Goal: Transaction & Acquisition: Purchase product/service

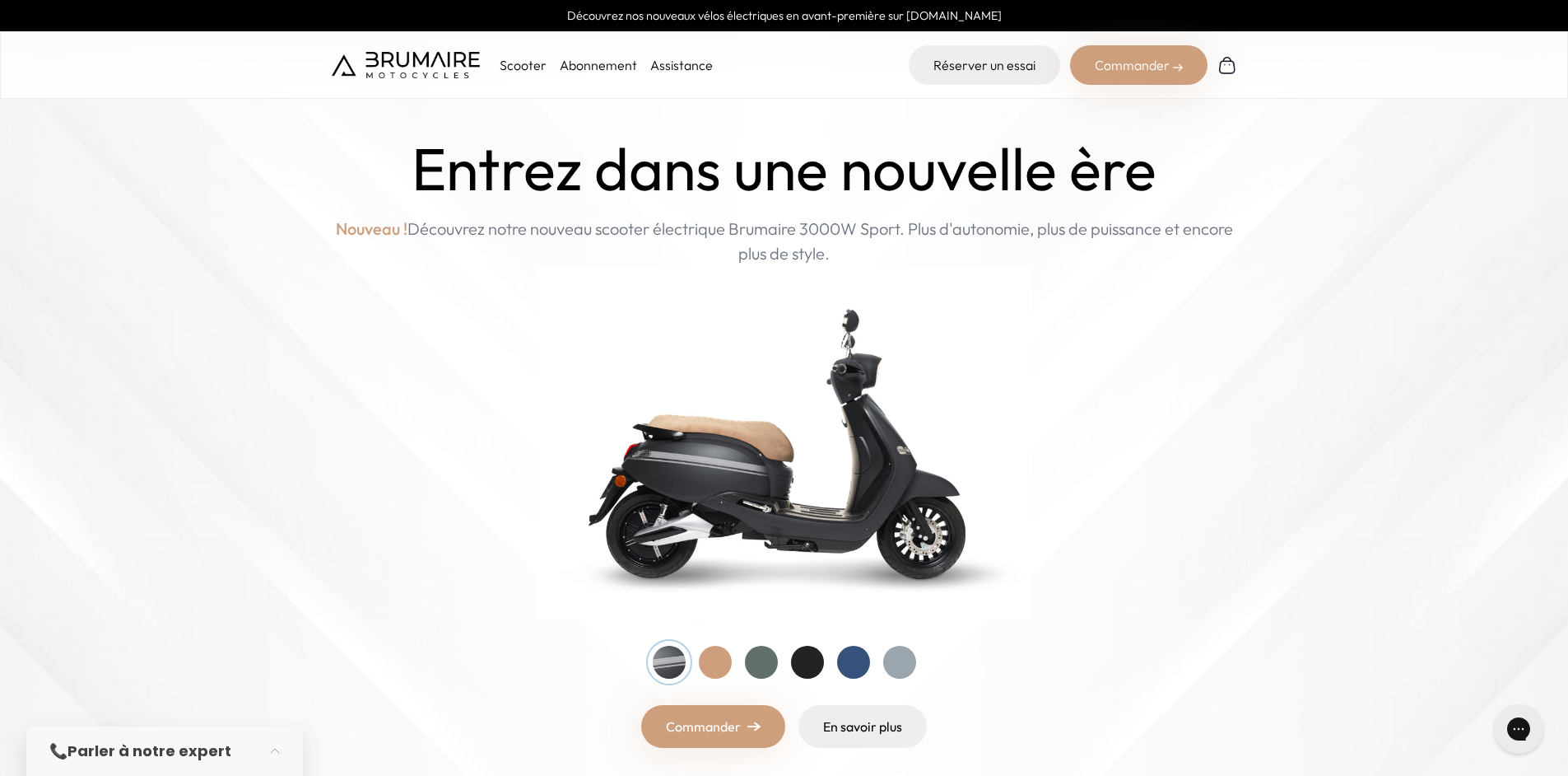
click at [711, 671] on div at bounding box center [715, 662] width 32 height 32
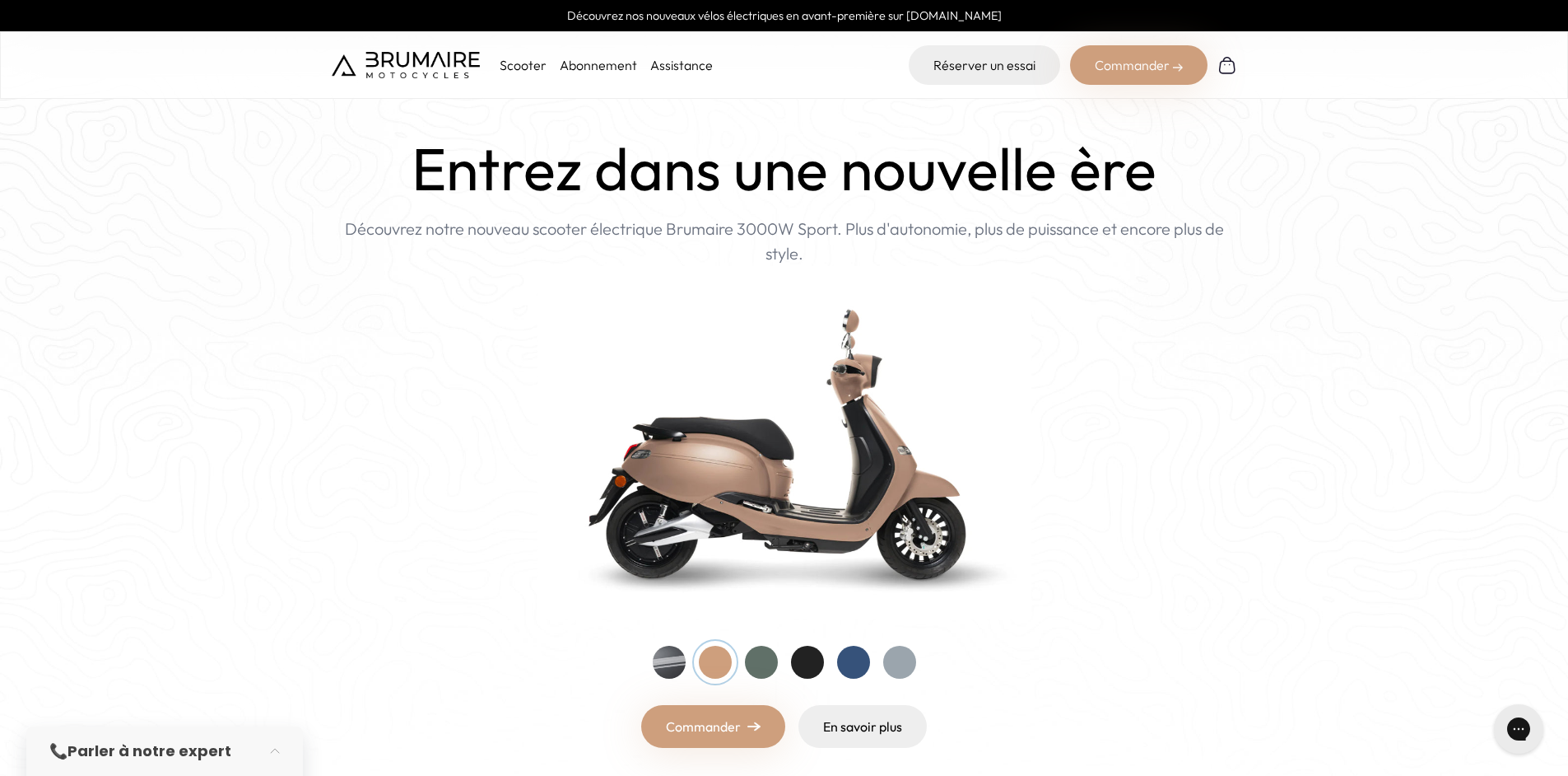
click at [783, 662] on div at bounding box center [784, 662] width 264 height 32
click at [752, 664] on div at bounding box center [761, 662] width 32 height 32
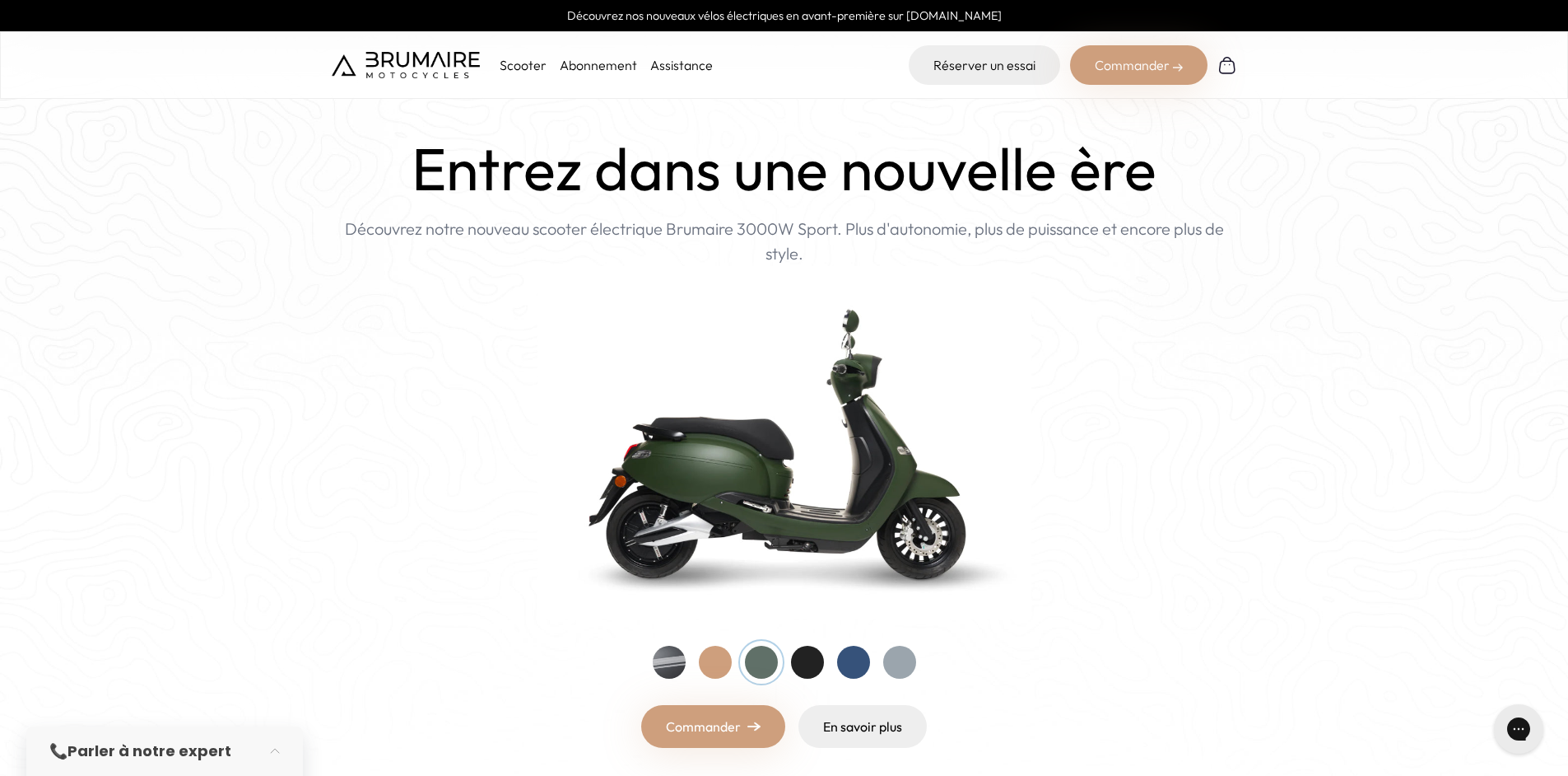
click at [804, 664] on div at bounding box center [807, 662] width 32 height 32
drag, startPoint x: 839, startPoint y: 666, endPoint x: 870, endPoint y: 647, distance: 36.4
click at [839, 667] on div at bounding box center [853, 662] width 32 height 32
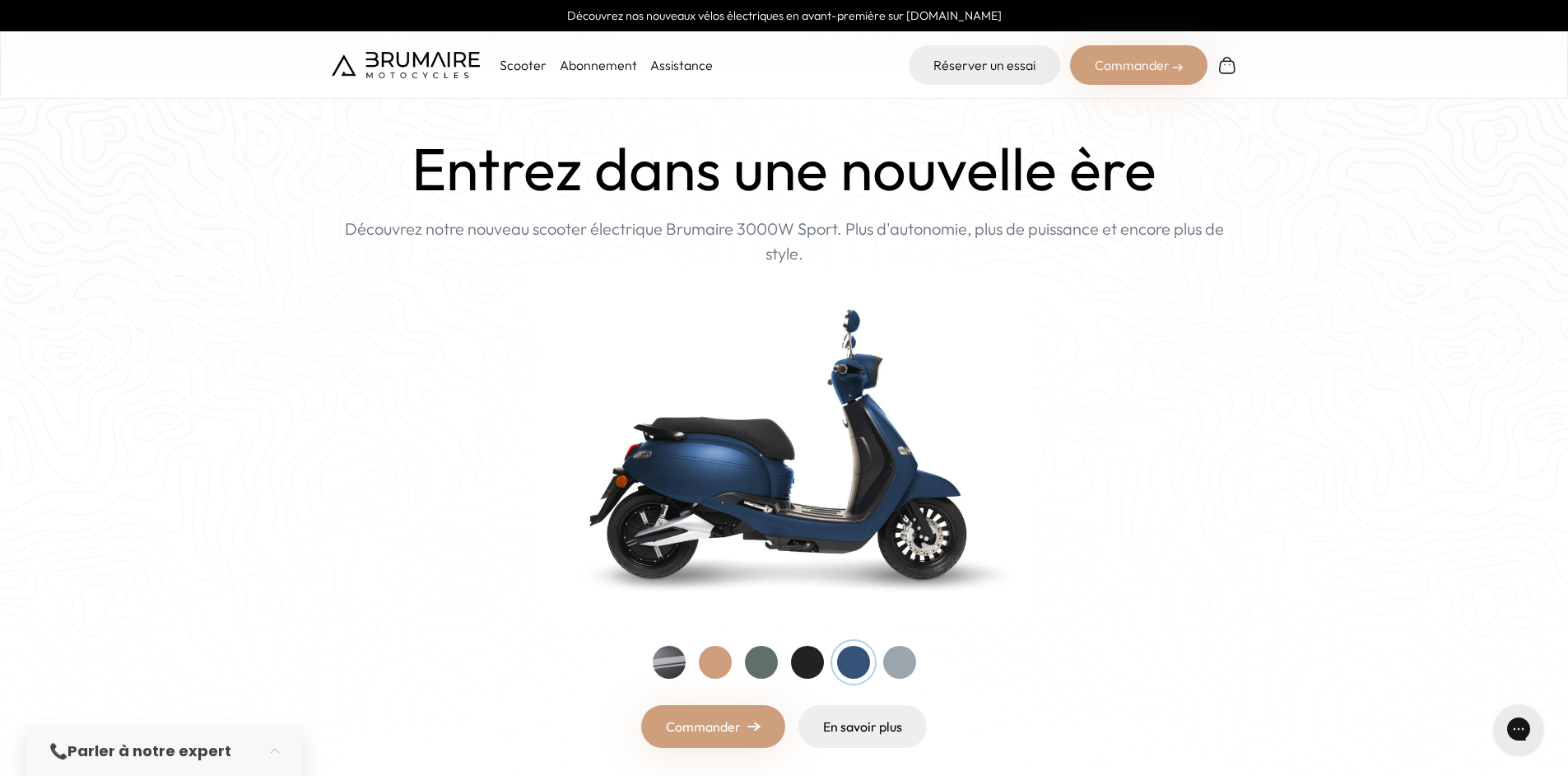
click at [538, 68] on p "Scooter" at bounding box center [524, 65] width 47 height 20
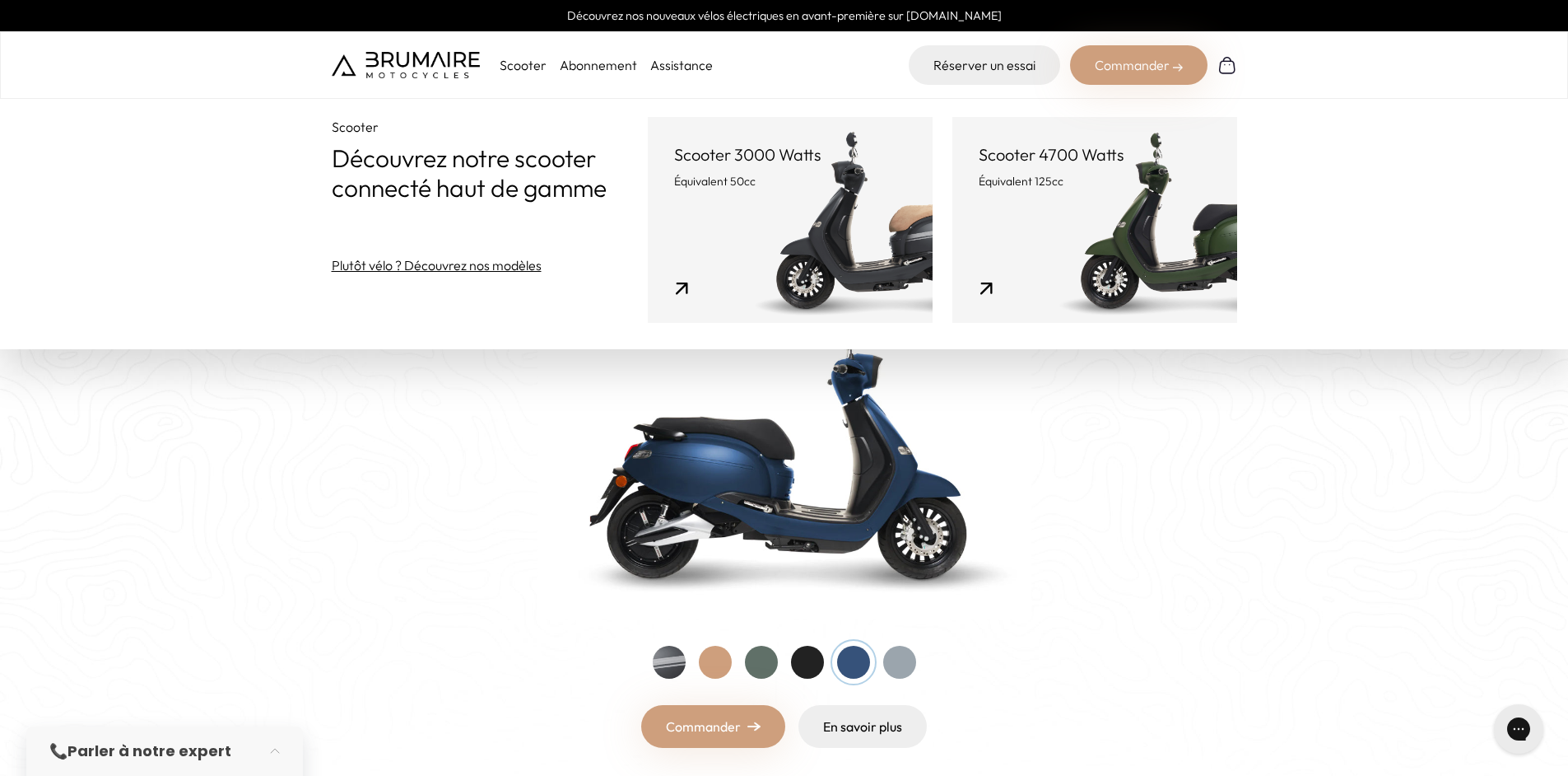
click at [1153, 247] on link "Scooter 4700 Watts Équivalent 125cc" at bounding box center [1095, 220] width 284 height 206
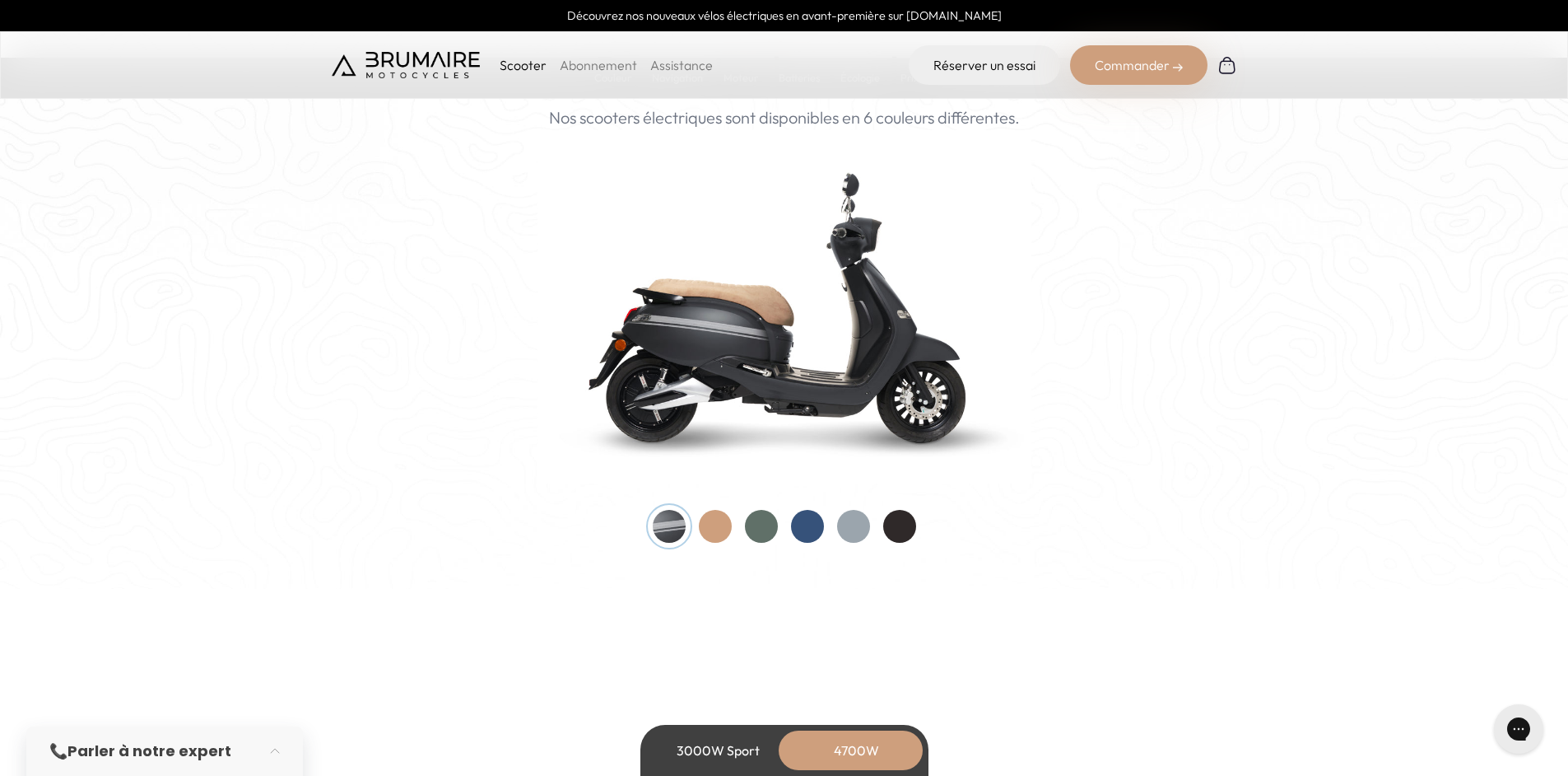
scroll to position [1768, 0]
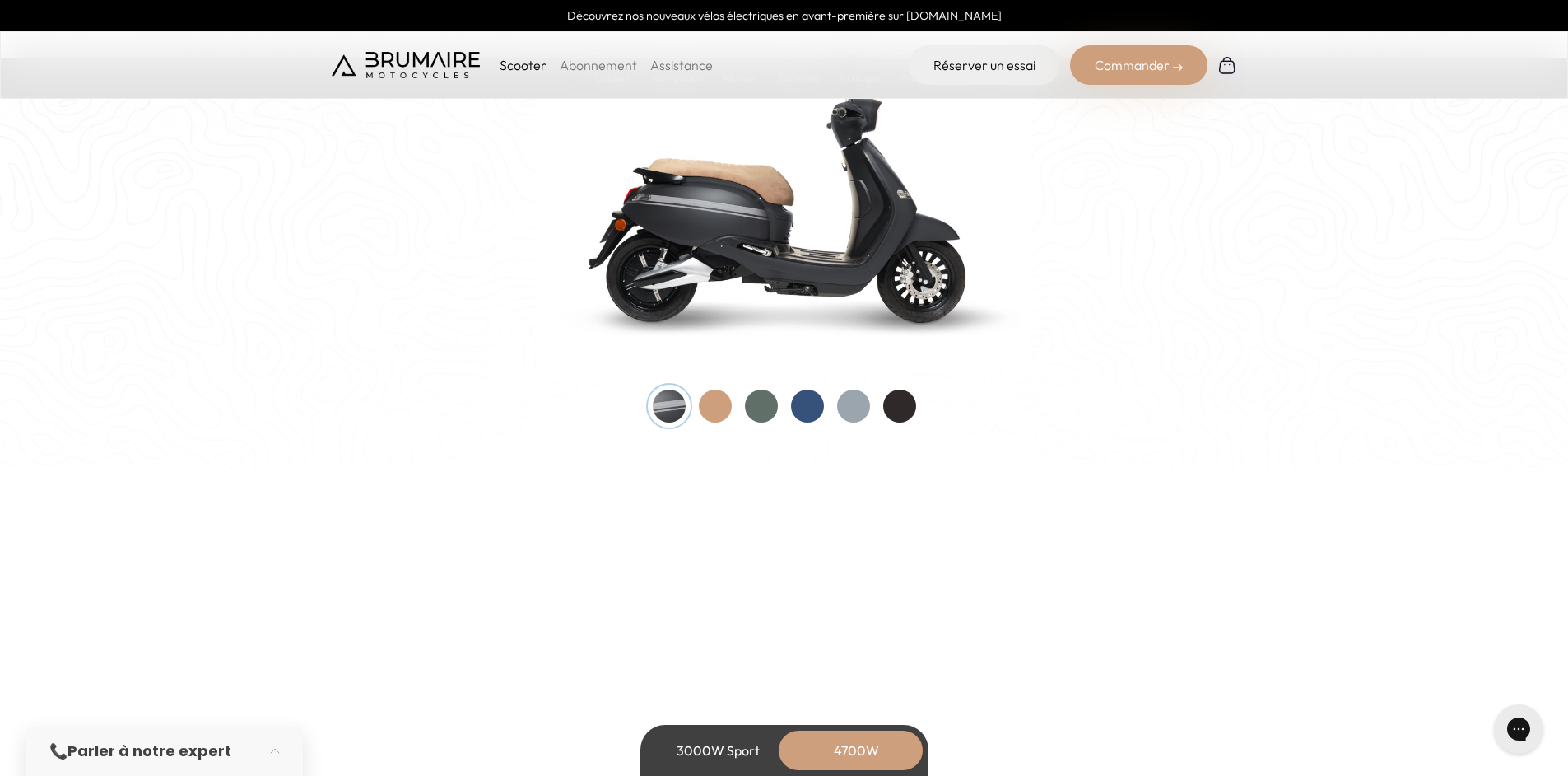
click at [725, 406] on div at bounding box center [715, 406] width 32 height 32
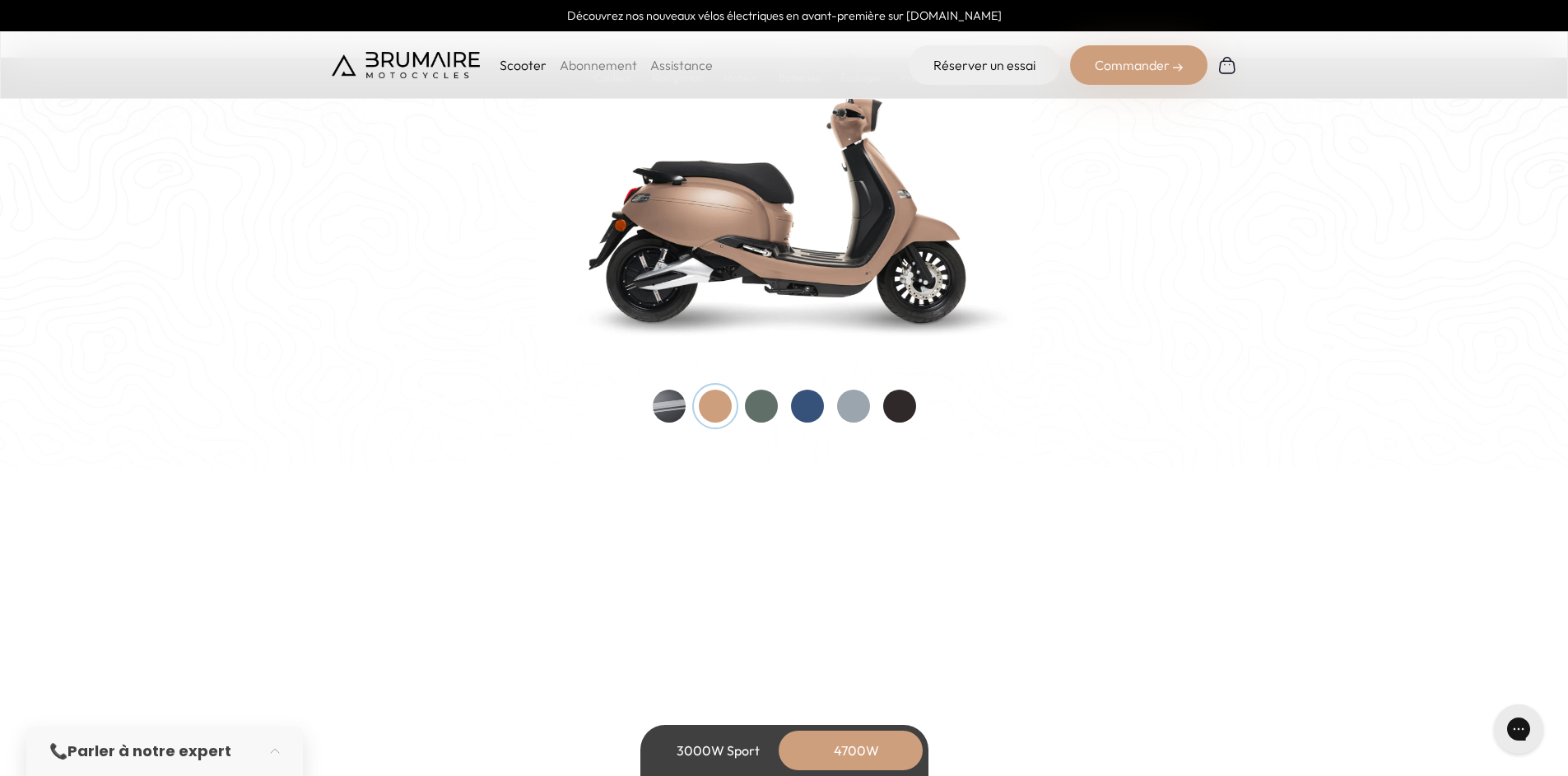
click at [768, 402] on div at bounding box center [761, 406] width 32 height 32
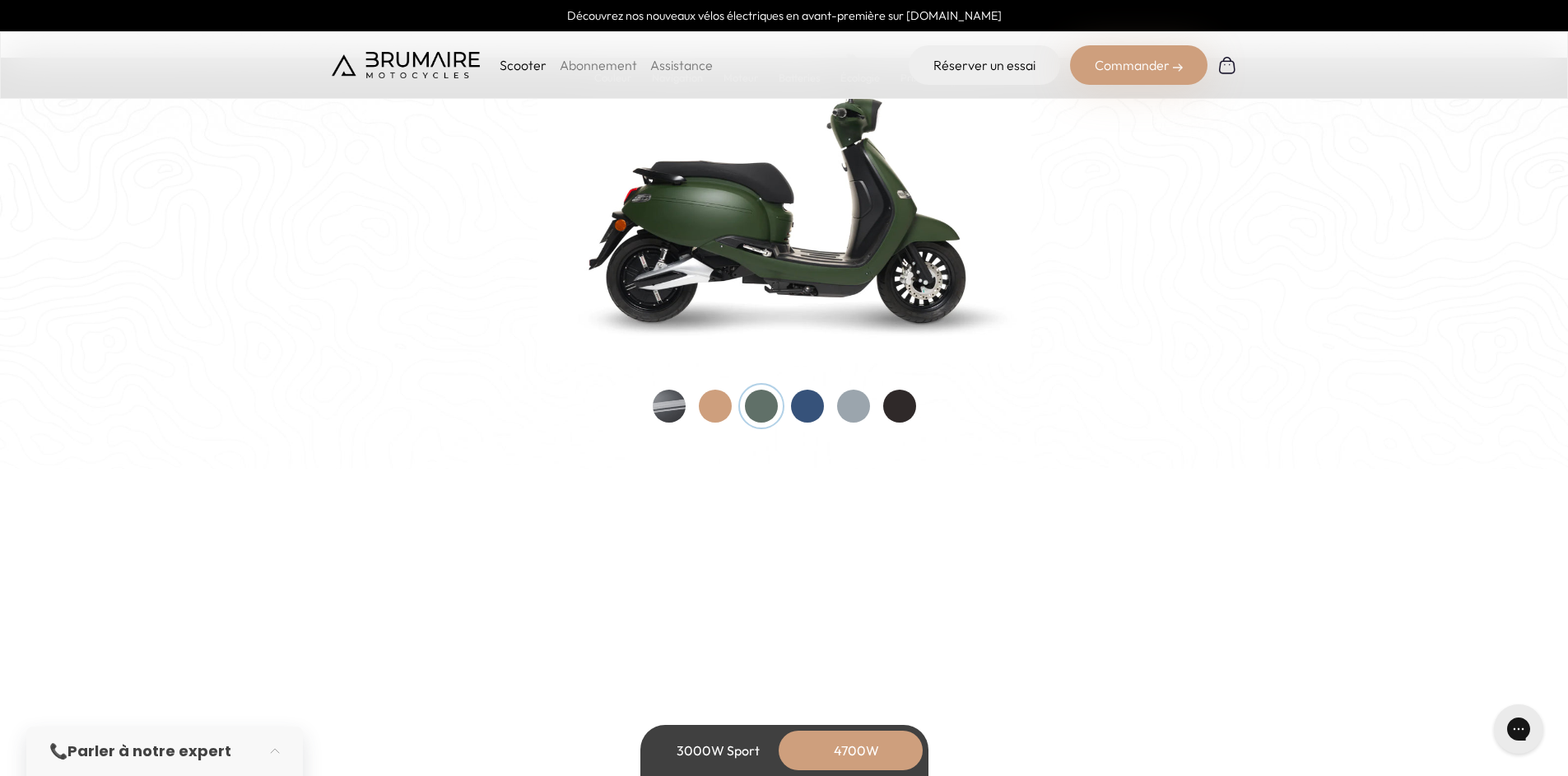
click at [812, 405] on div at bounding box center [807, 406] width 32 height 32
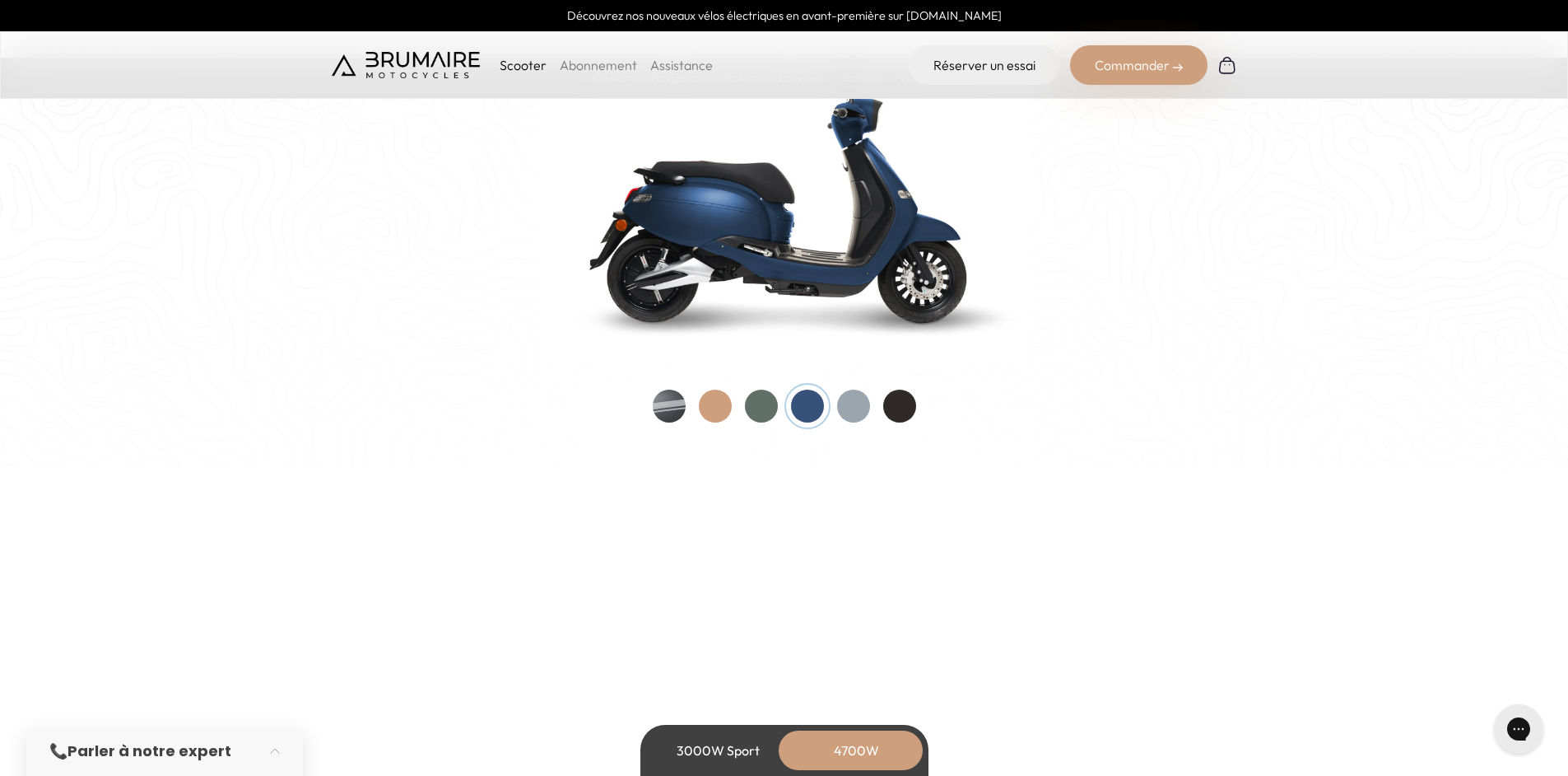
click at [854, 407] on div at bounding box center [853, 406] width 32 height 32
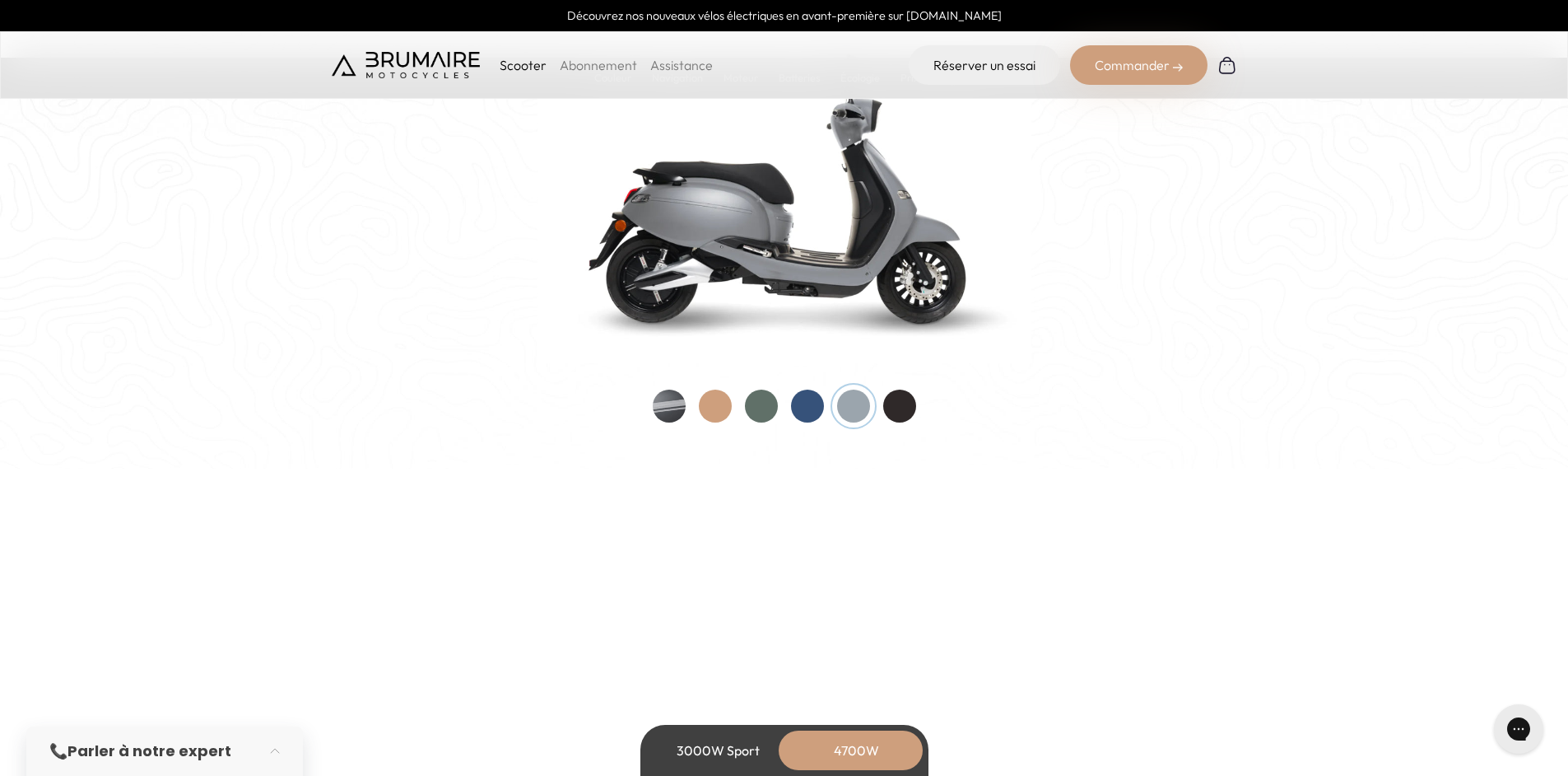
click at [907, 403] on div at bounding box center [899, 406] width 32 height 32
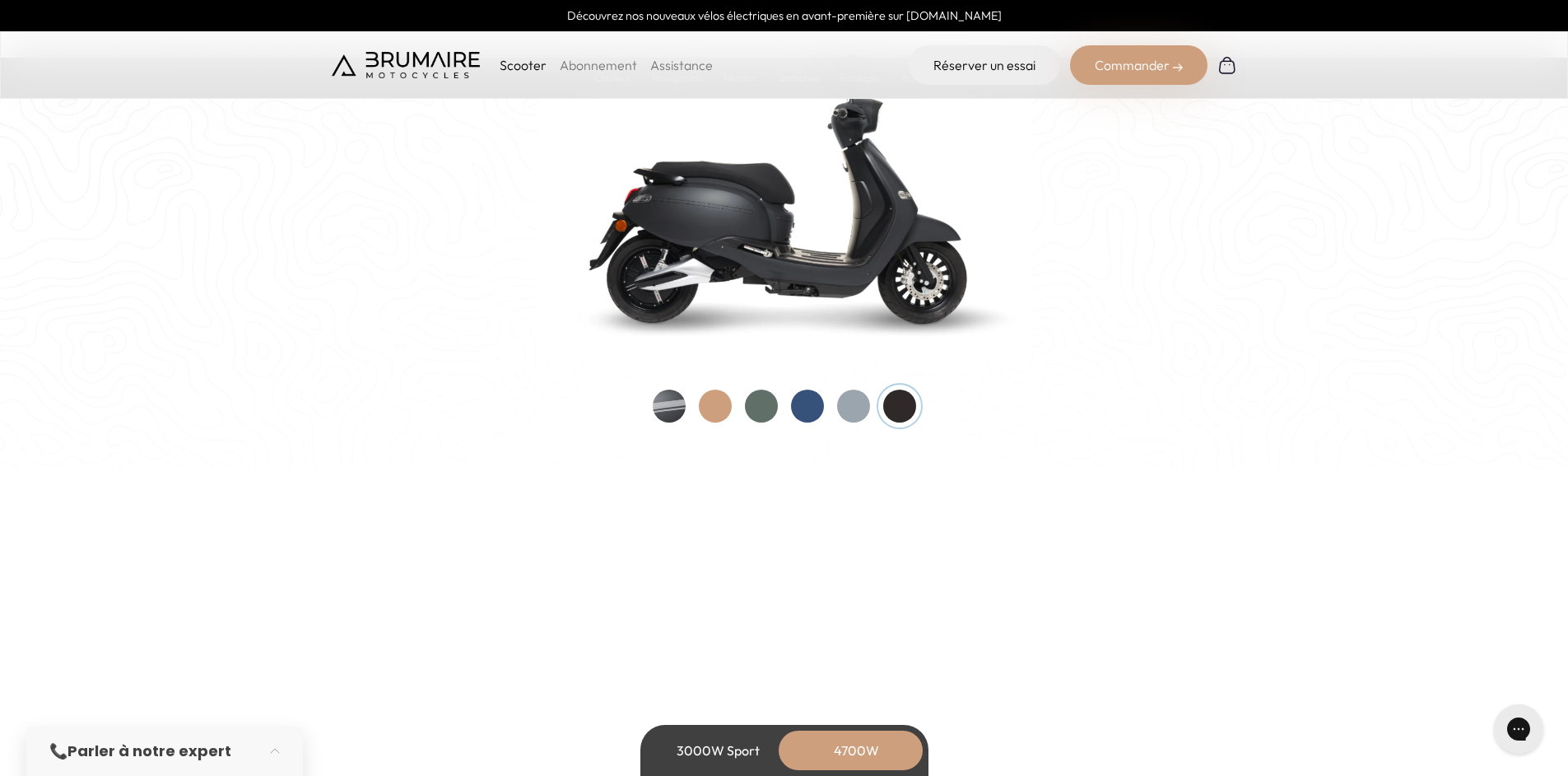
click at [700, 416] on div at bounding box center [784, 406] width 264 height 32
click at [712, 414] on div at bounding box center [715, 406] width 32 height 32
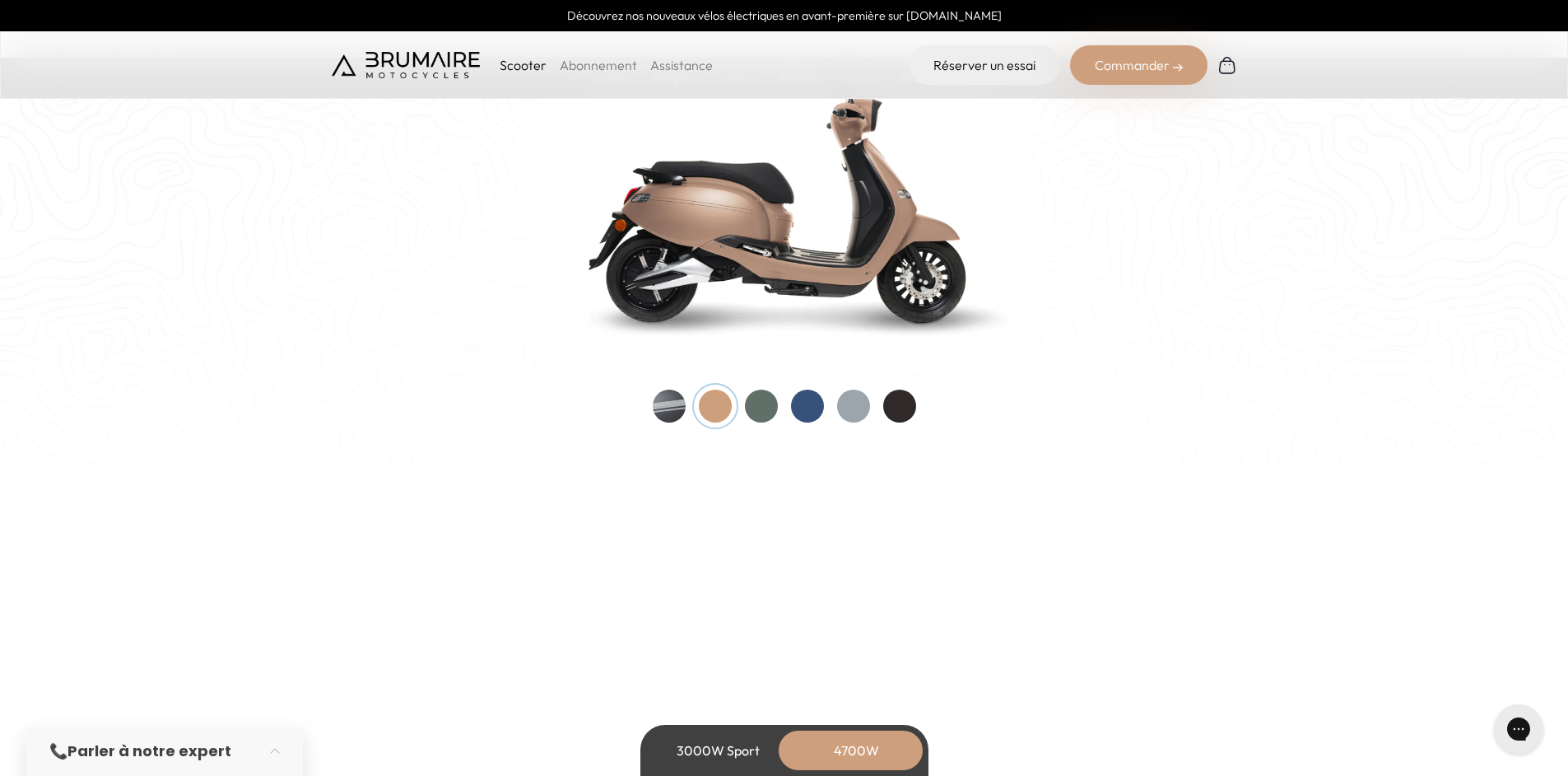
click at [675, 412] on div at bounding box center [668, 406] width 32 height 32
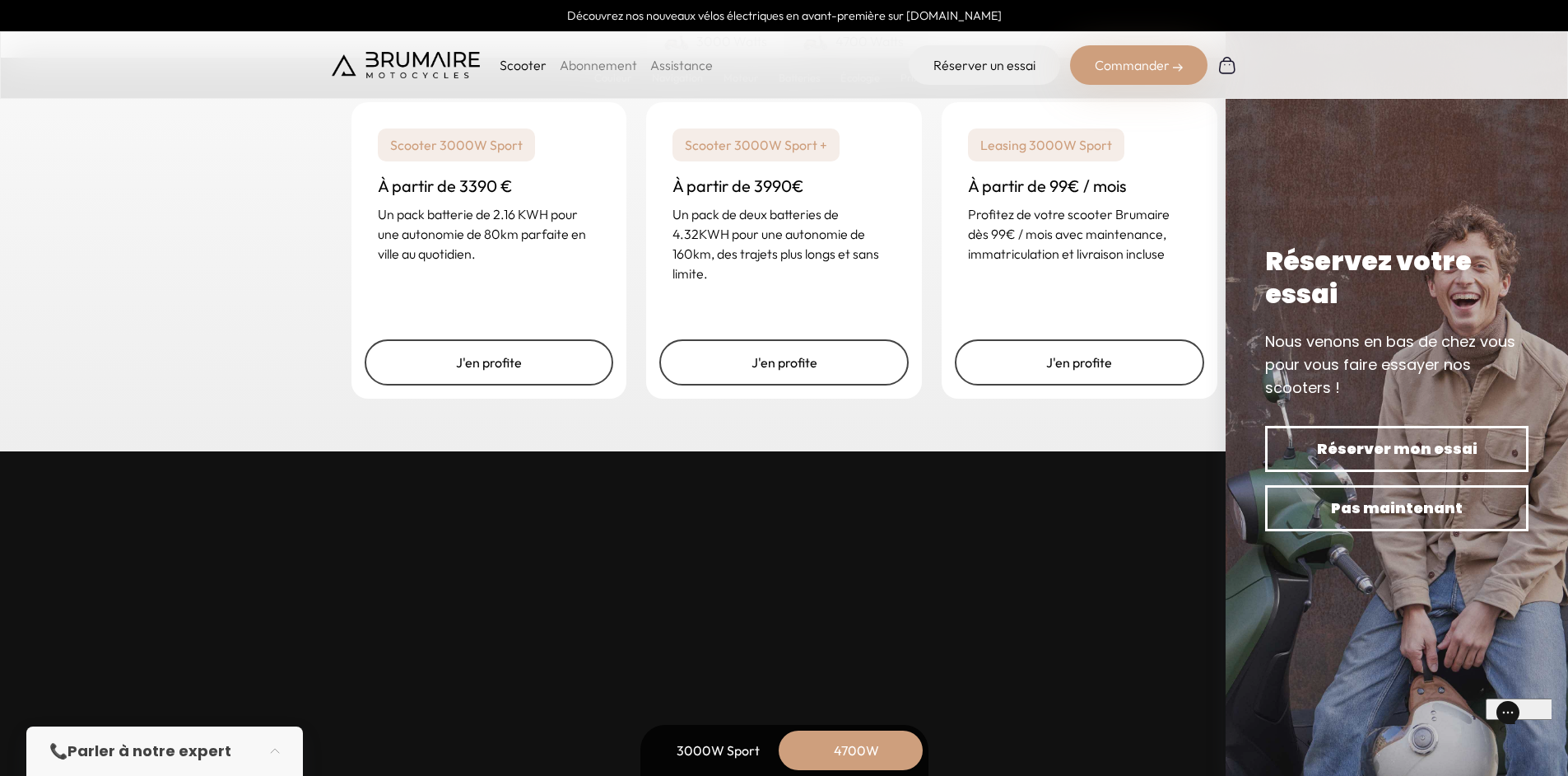
scroll to position [4276, 0]
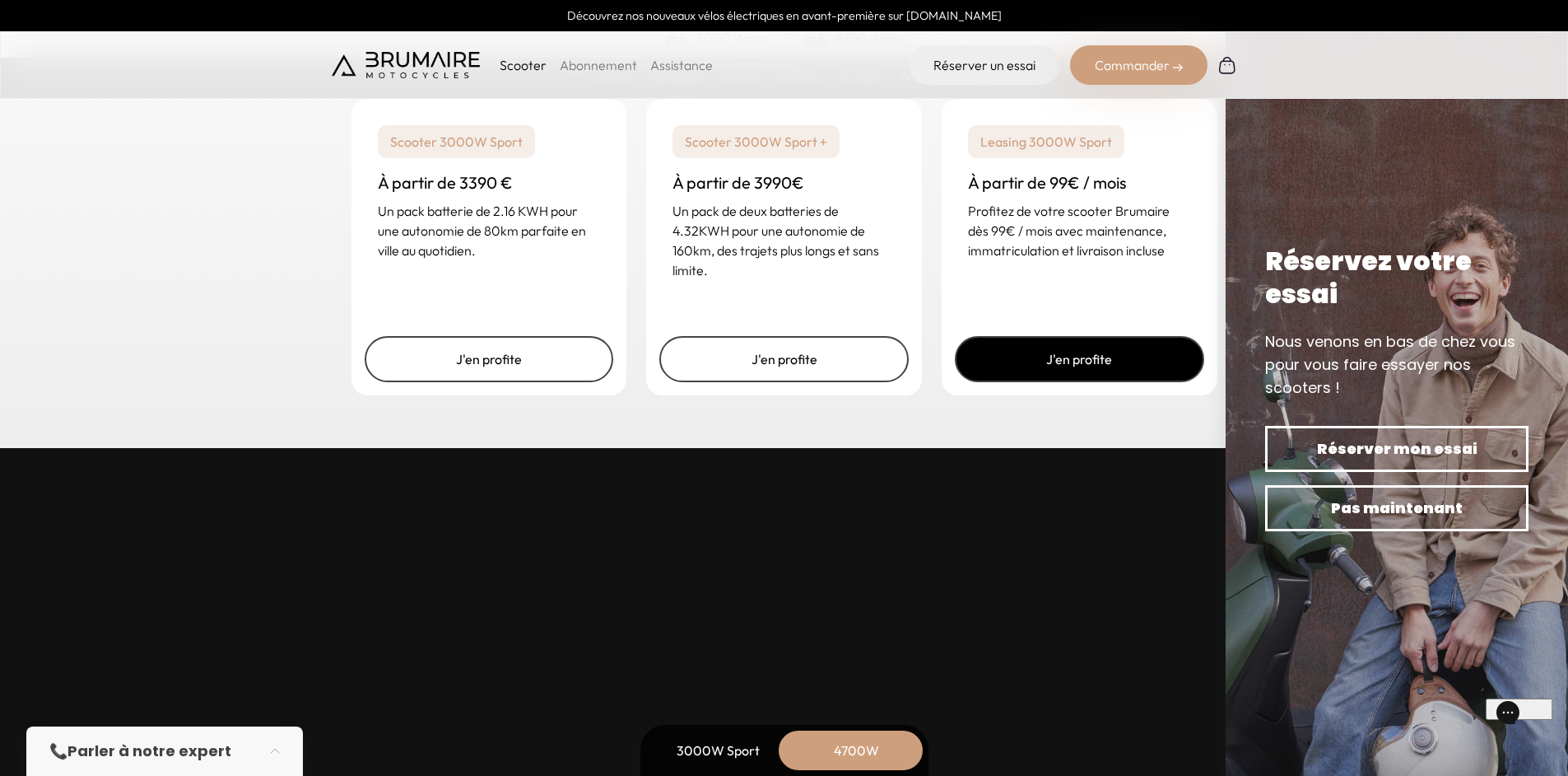
click at [1054, 365] on link "J'en profite" at bounding box center [1079, 358] width 249 height 46
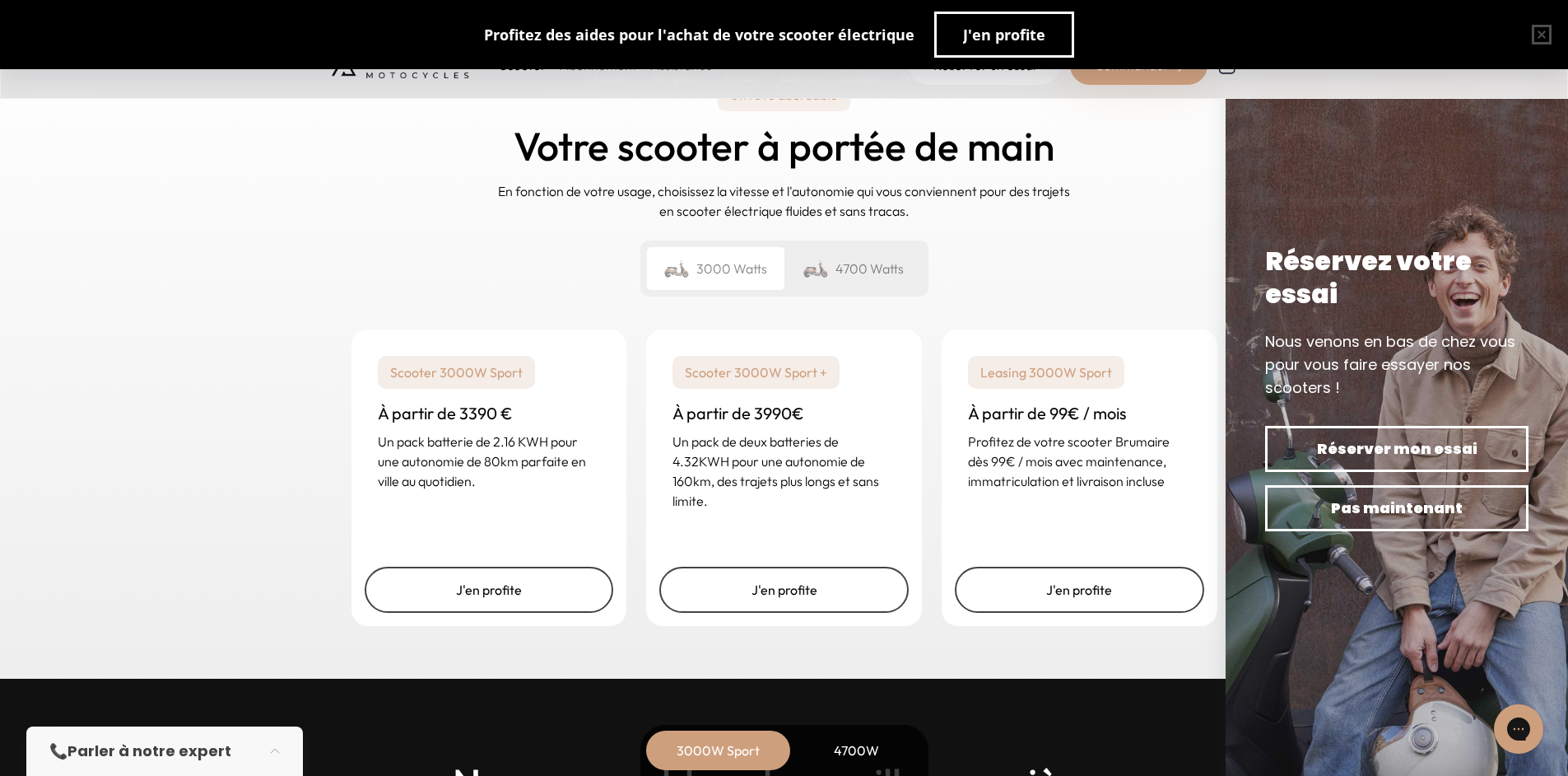
scroll to position [4237, 0]
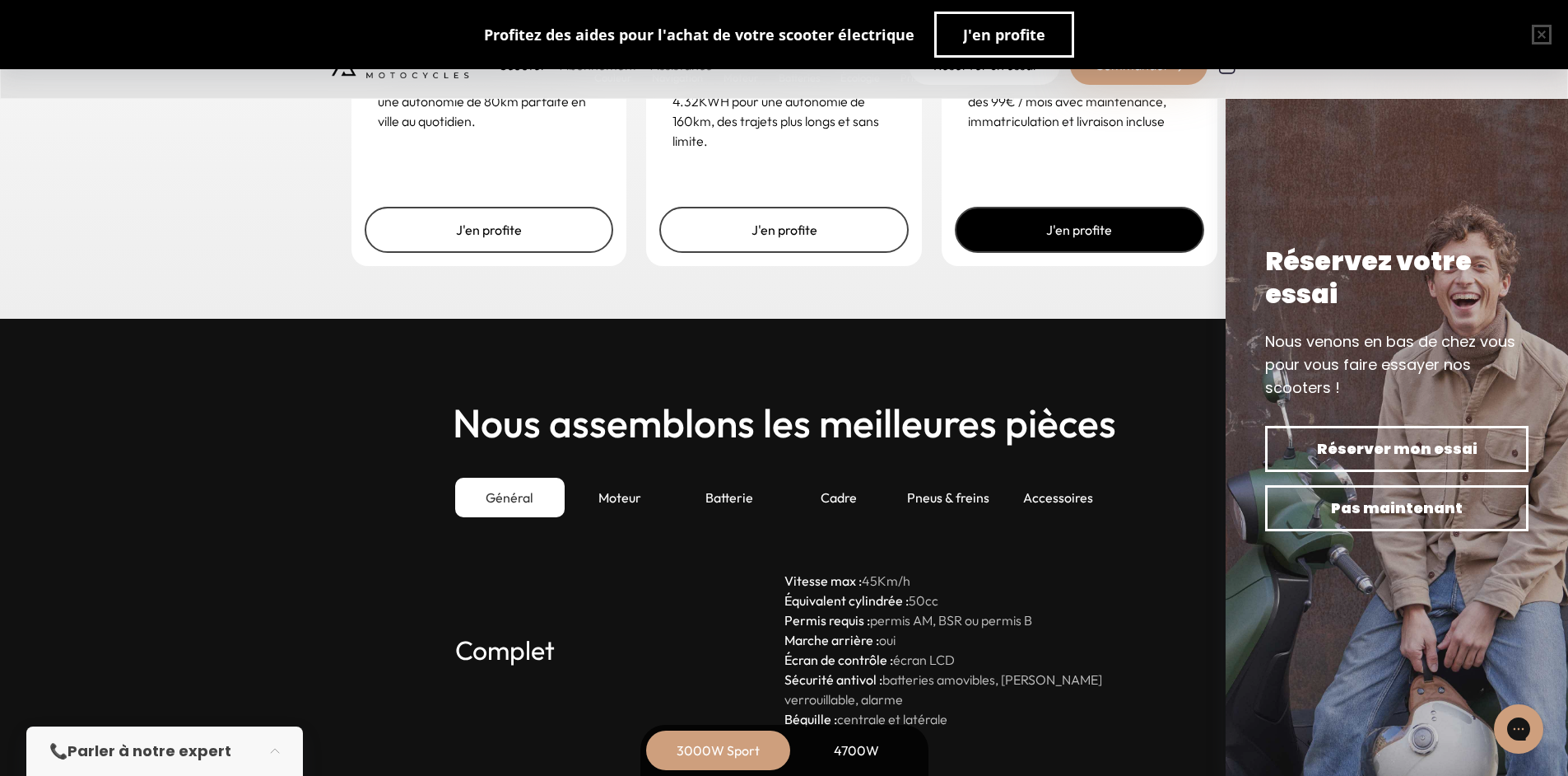
click at [1039, 220] on link "J'en profite" at bounding box center [1079, 229] width 249 height 46
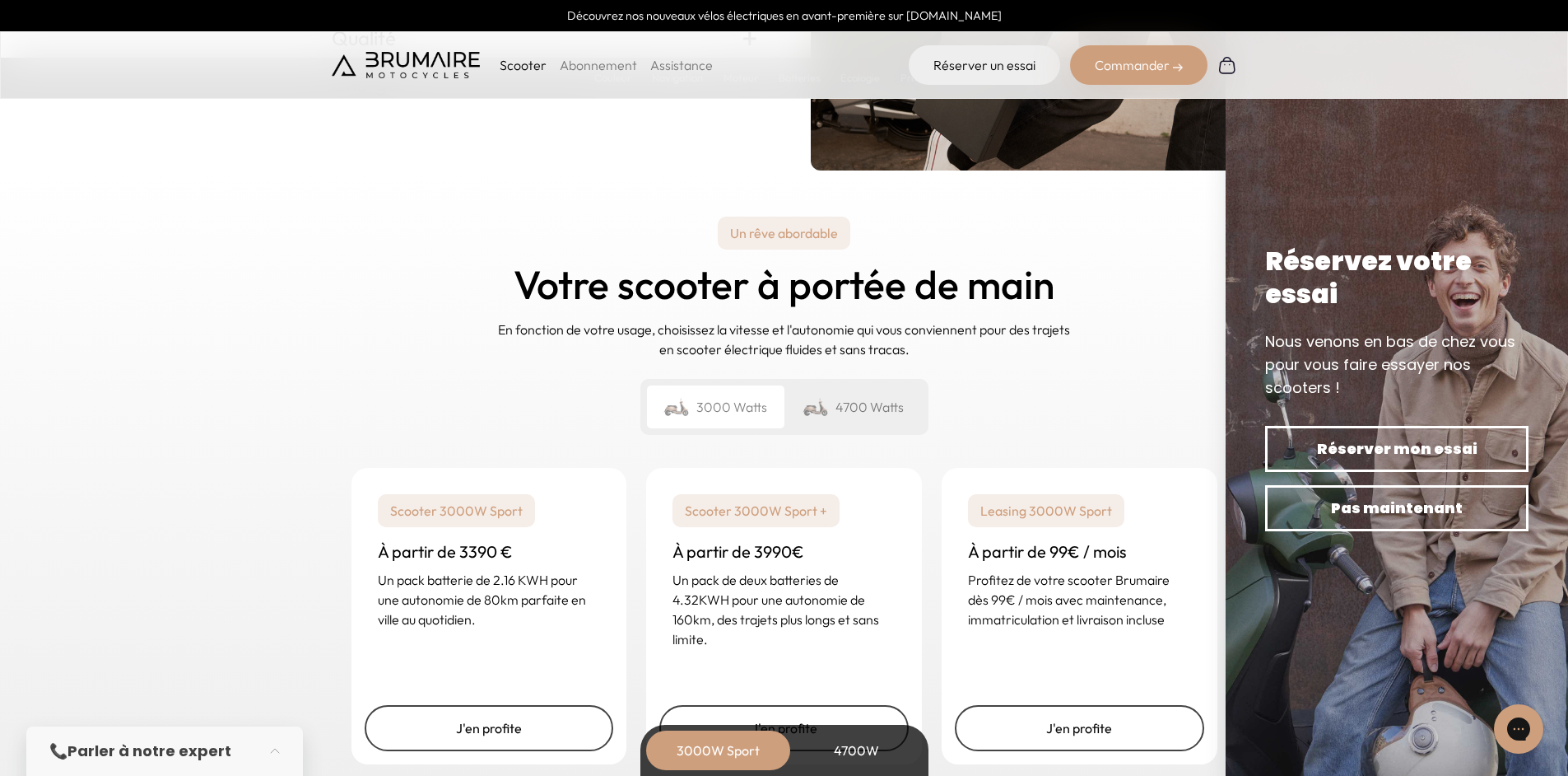
scroll to position [4105, 0]
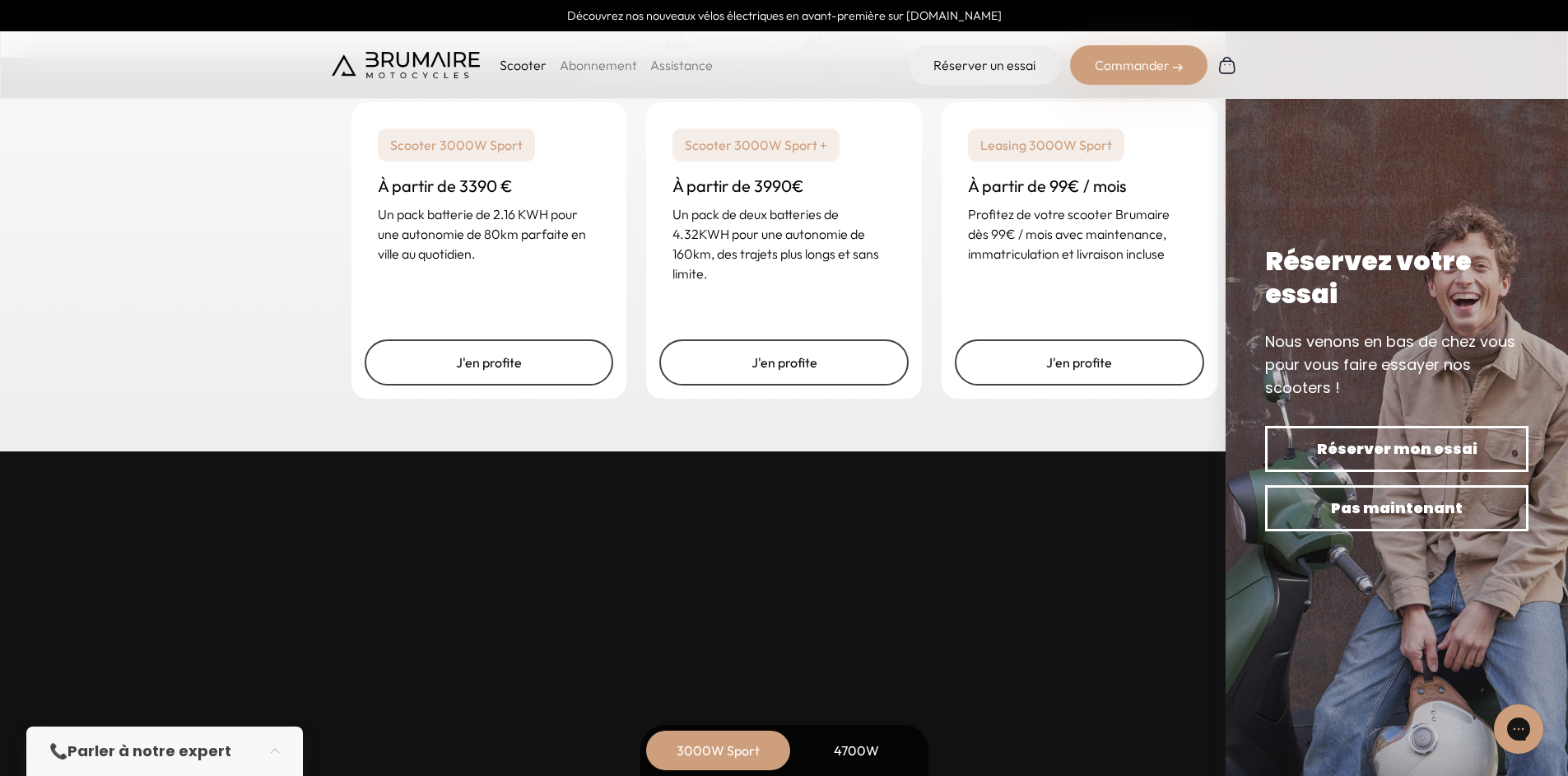
click at [1031, 234] on p "Profitez de votre scooter Brumaire dès 99€ / mois avec maintenance, immatricula…" at bounding box center [1080, 233] width 223 height 59
click at [1035, 148] on p "Leasing 3000W Sport" at bounding box center [1046, 144] width 157 height 32
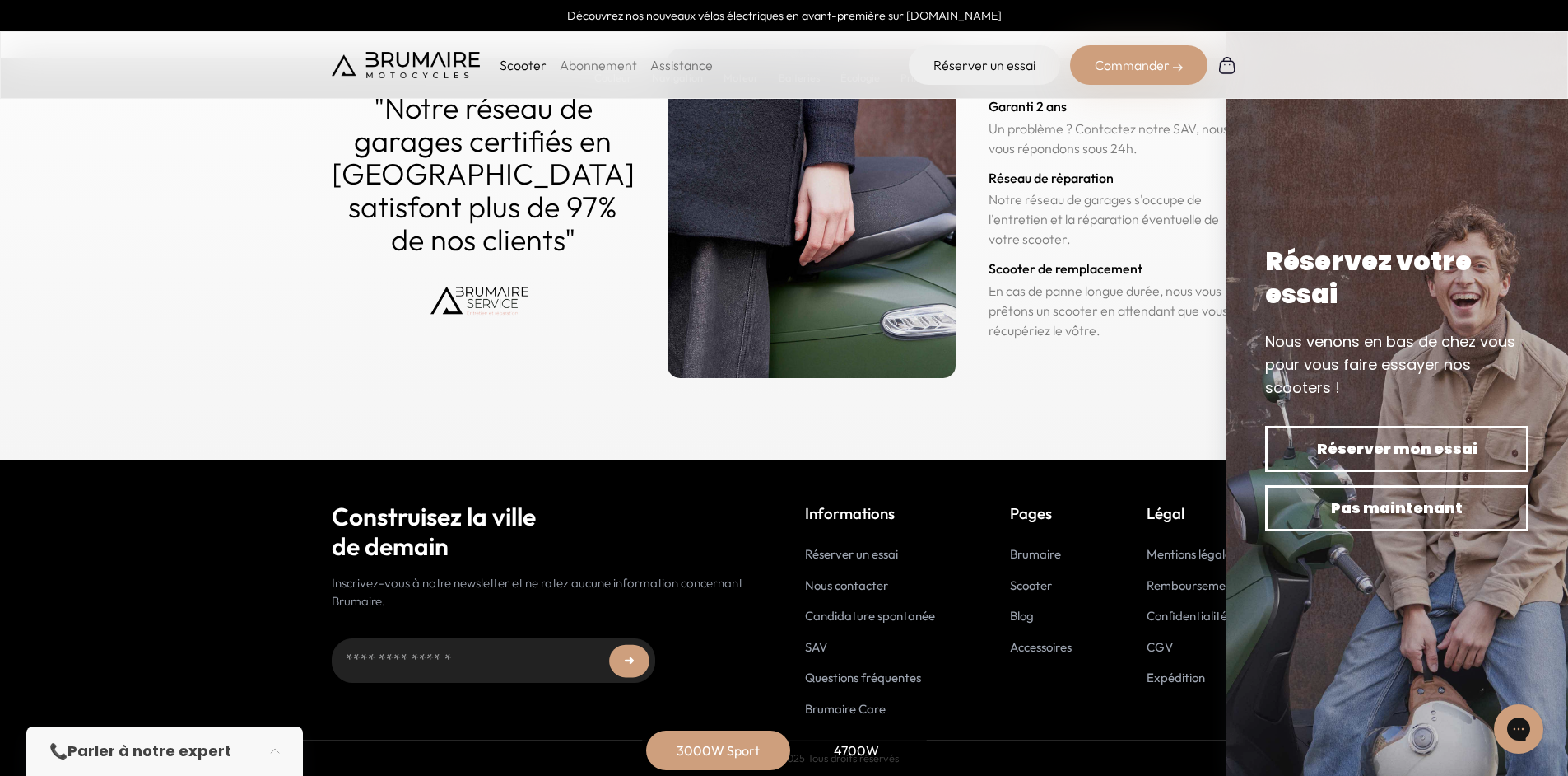
scroll to position [8097, 0]
